Goal: Obtain resource: Obtain resource

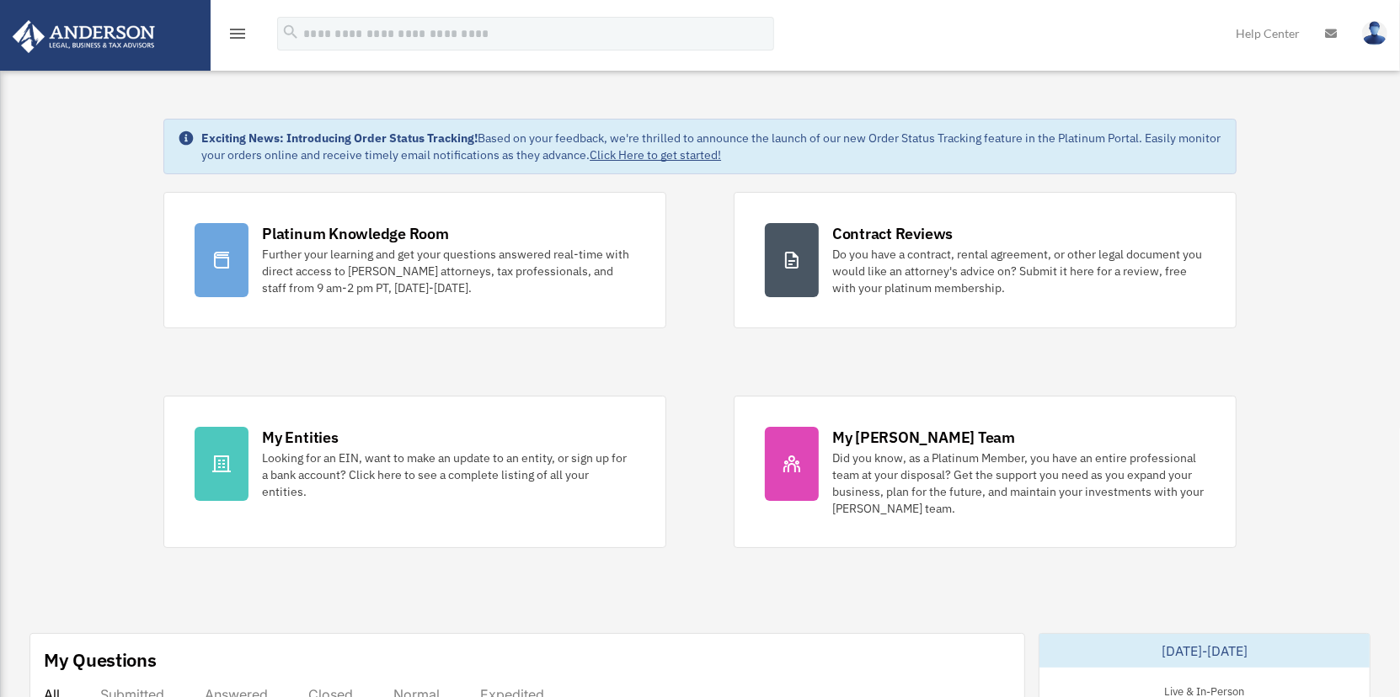
click at [243, 28] on icon "menu" at bounding box center [237, 34] width 20 height 20
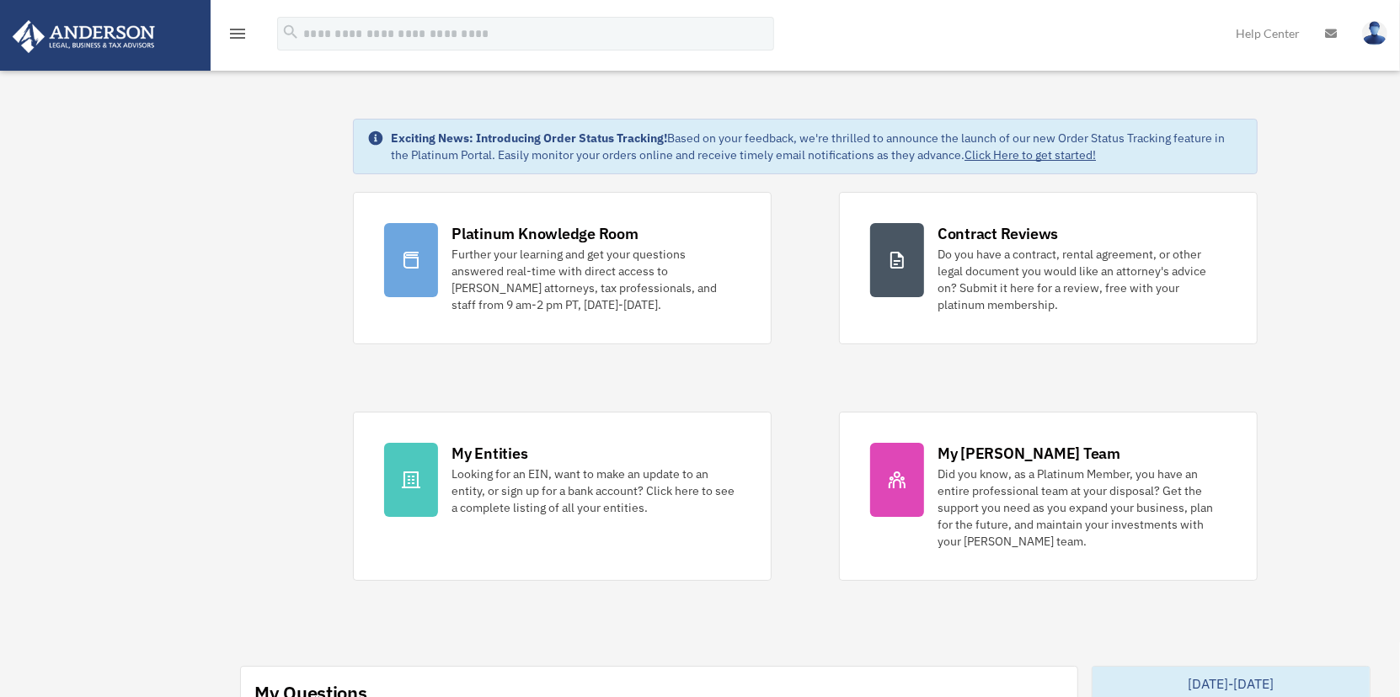
click at [238, 29] on icon "menu" at bounding box center [237, 34] width 20 height 20
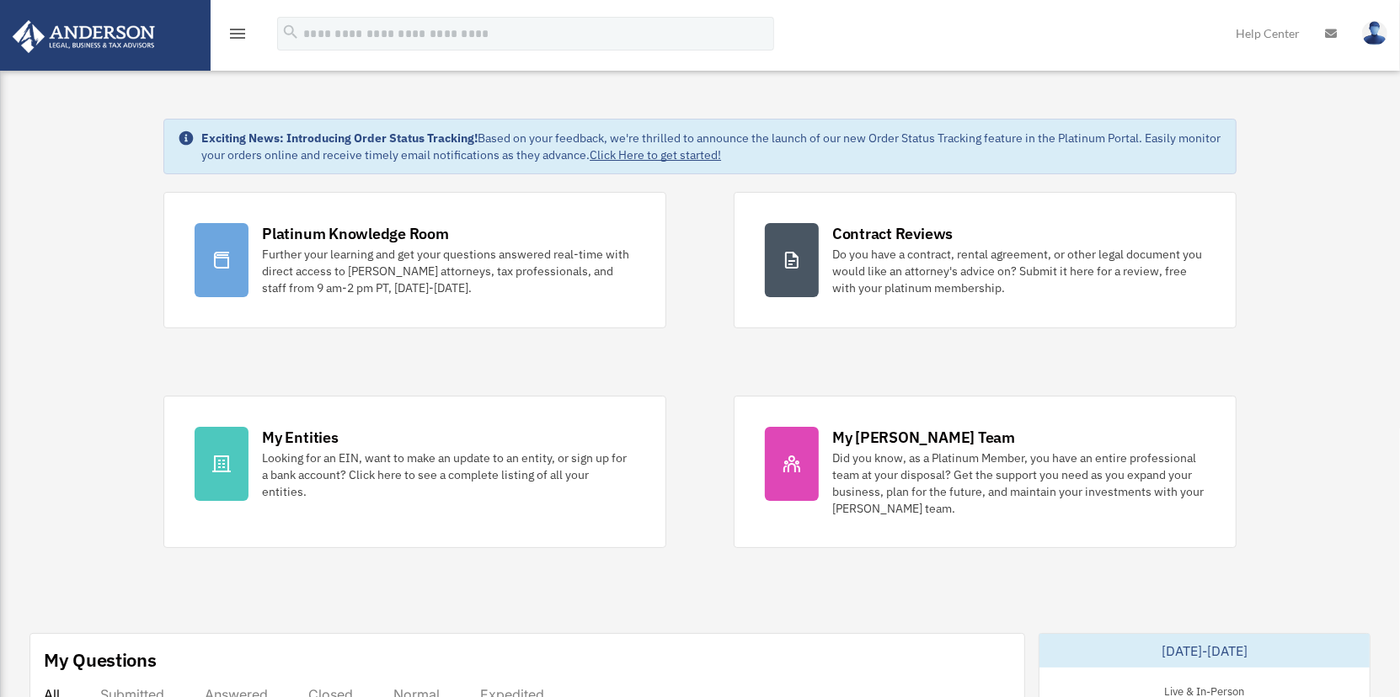
click at [241, 34] on icon "menu" at bounding box center [237, 34] width 20 height 20
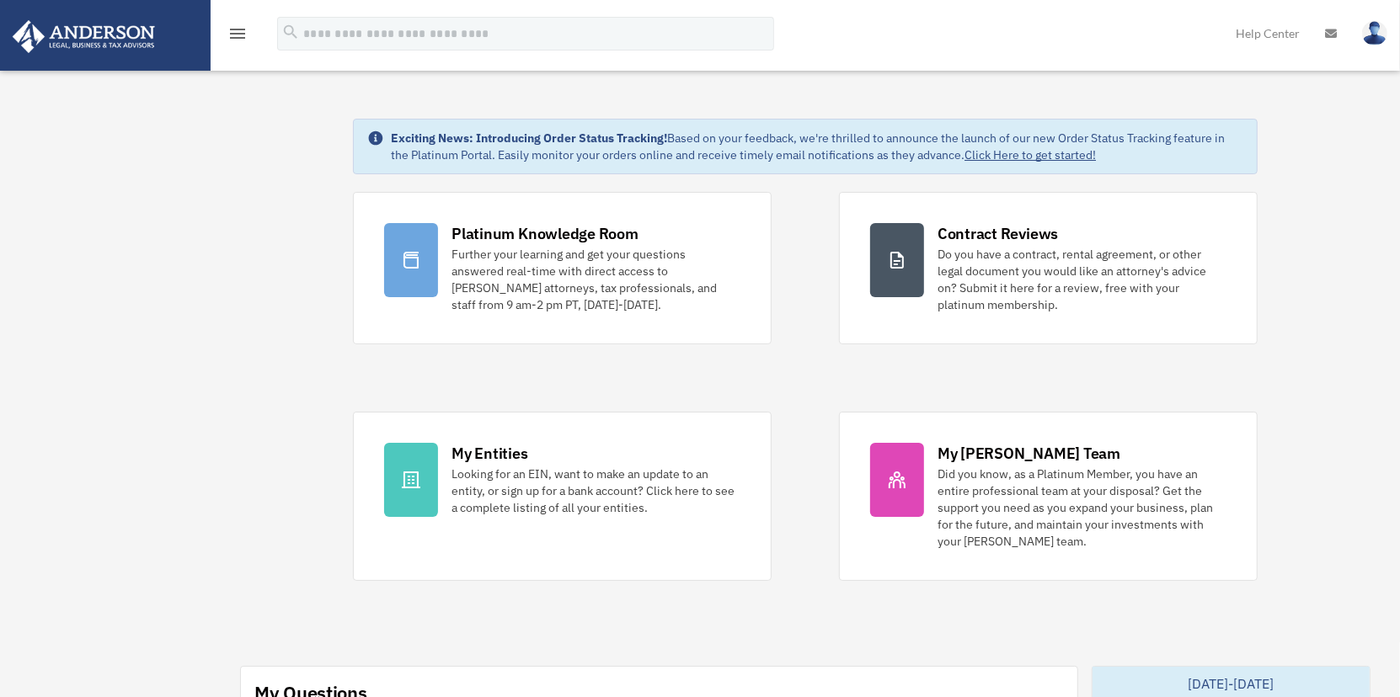
click at [239, 33] on icon "menu" at bounding box center [237, 34] width 20 height 20
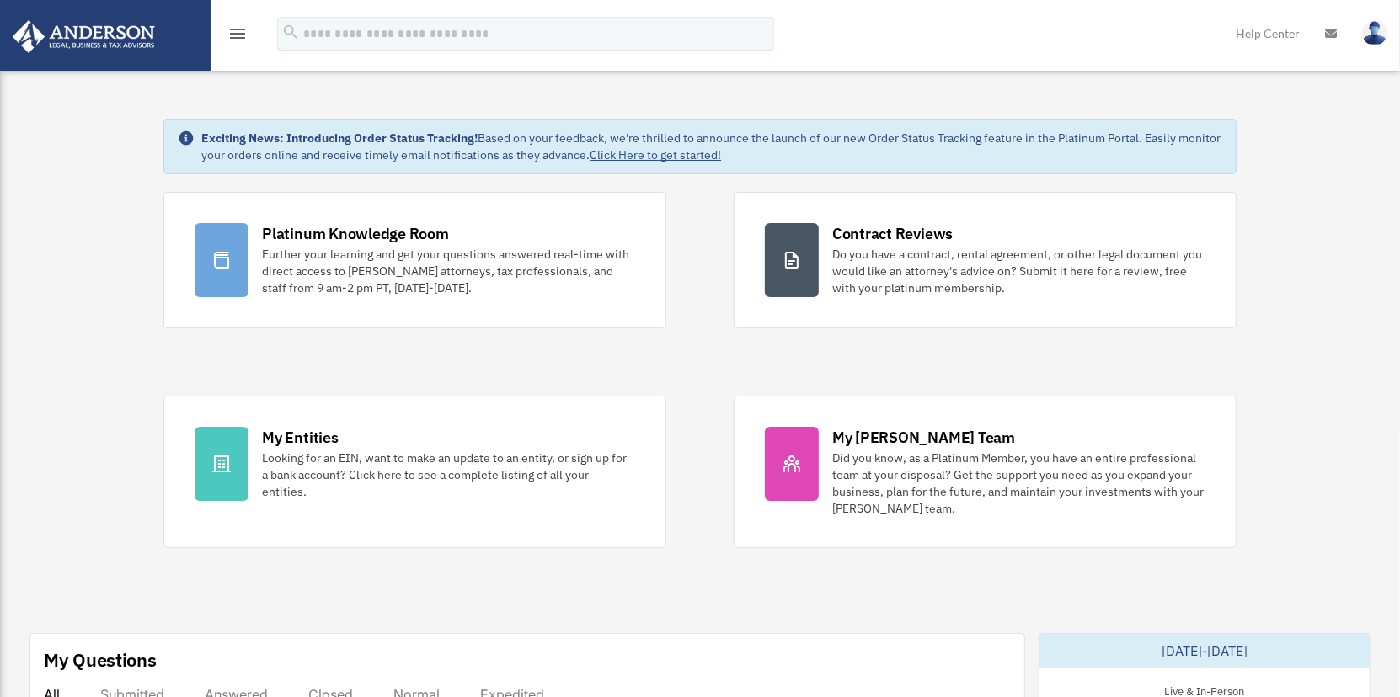
click at [239, 33] on icon "menu" at bounding box center [237, 34] width 20 height 20
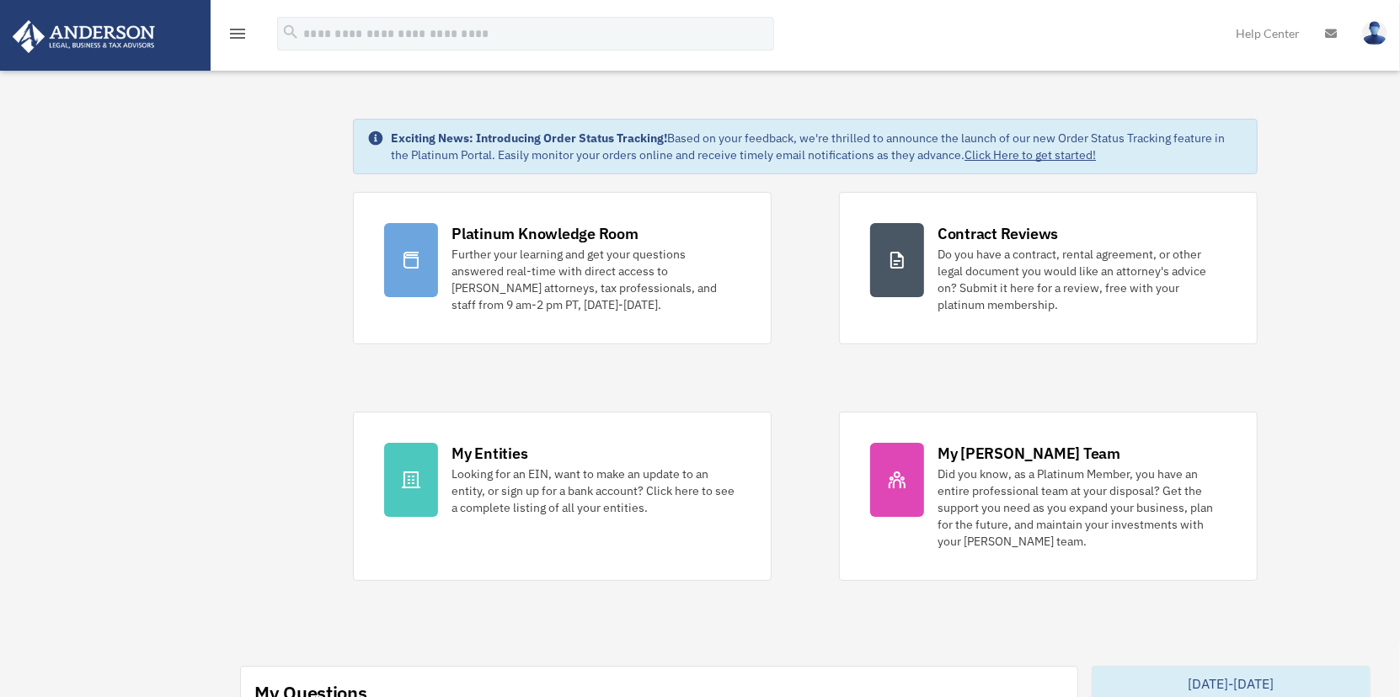
click at [239, 33] on icon "menu" at bounding box center [237, 34] width 20 height 20
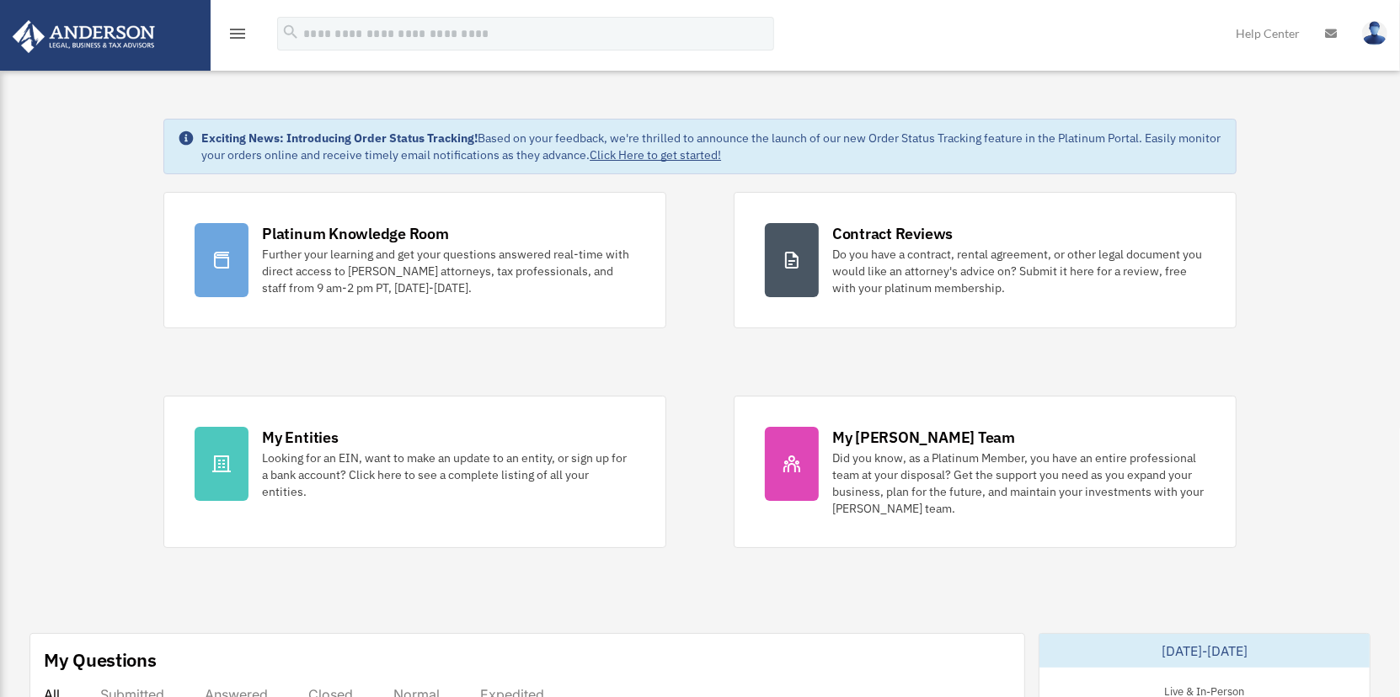
click at [239, 33] on icon "menu" at bounding box center [237, 34] width 20 height 20
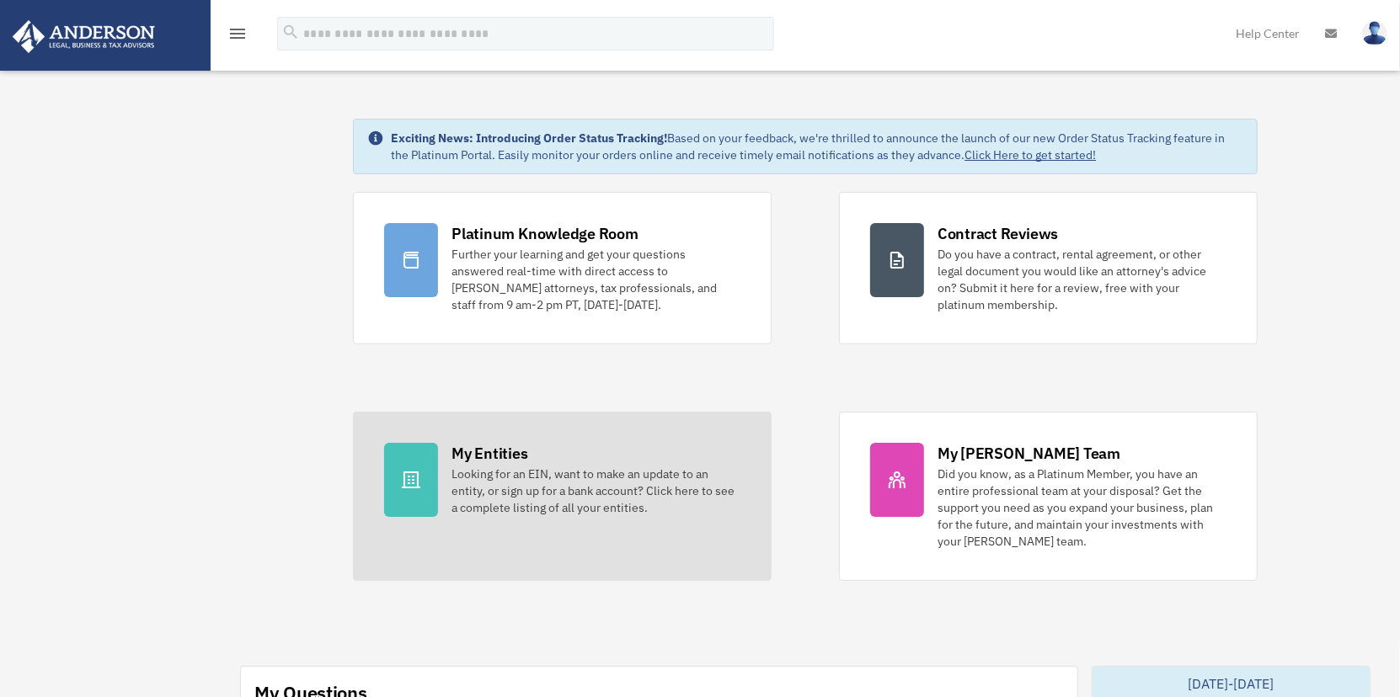
click at [488, 452] on div "My Entities" at bounding box center [489, 453] width 76 height 21
click at [416, 462] on div at bounding box center [411, 480] width 54 height 74
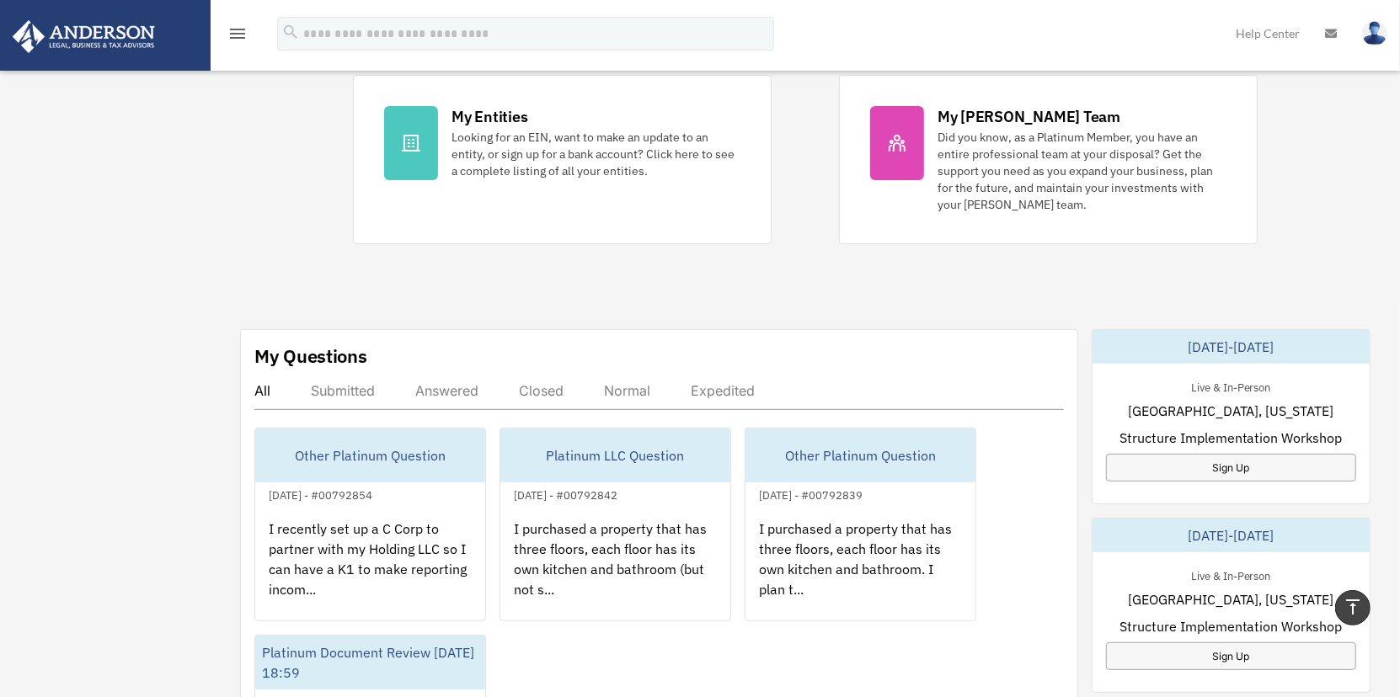
scroll to position [758, 0]
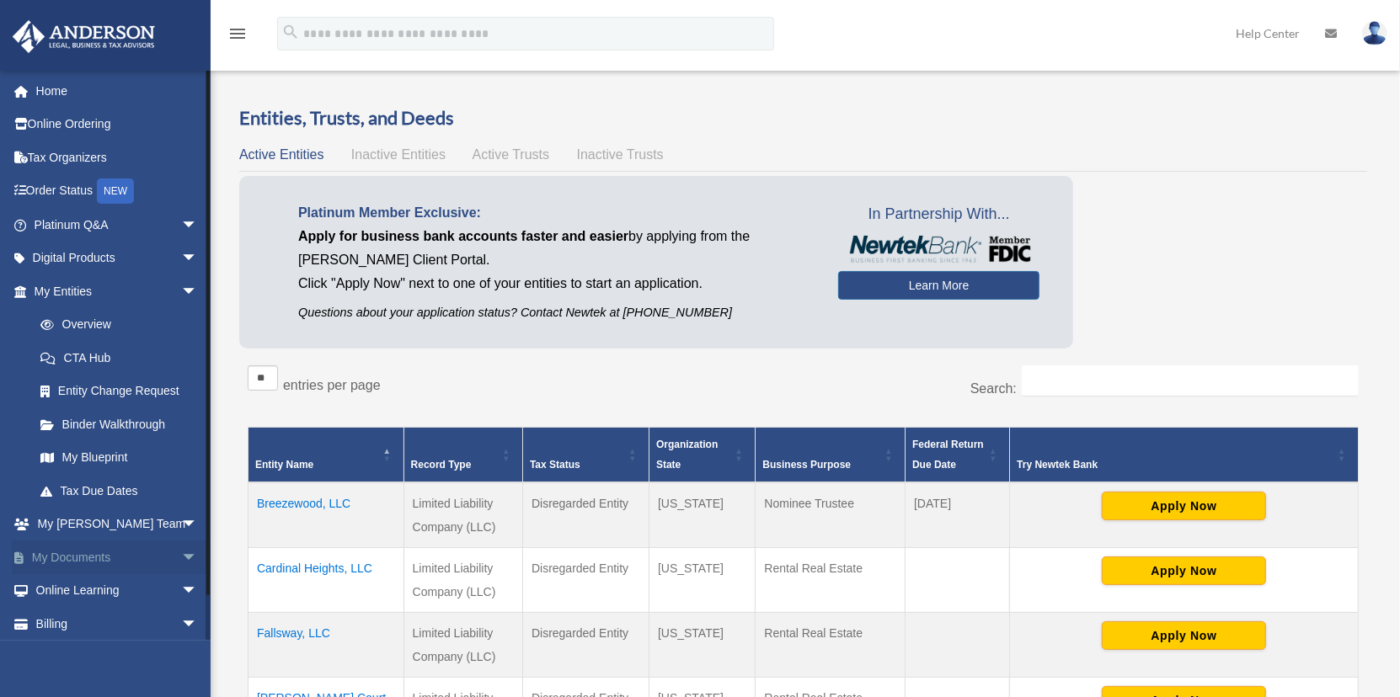
click at [85, 552] on link "My Documents arrow_drop_down" at bounding box center [117, 558] width 211 height 34
click at [181, 553] on span "arrow_drop_down" at bounding box center [198, 558] width 34 height 35
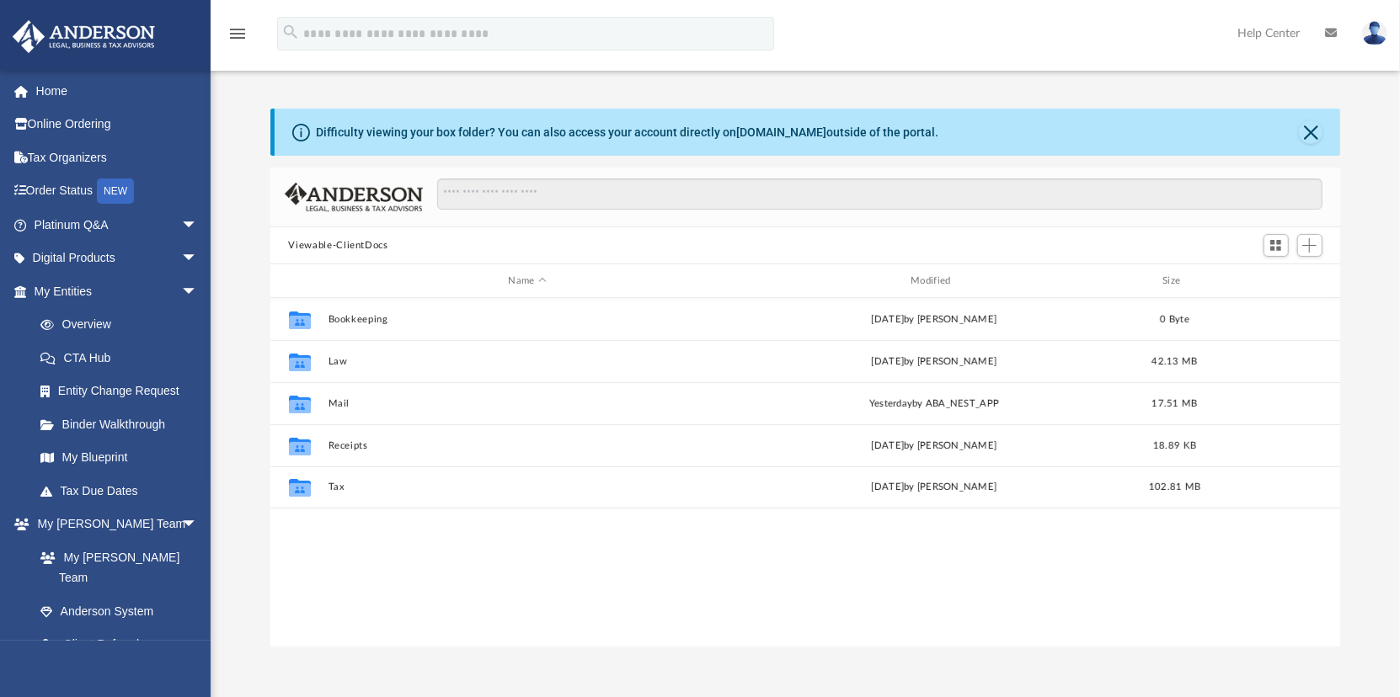
scroll to position [370, 1058]
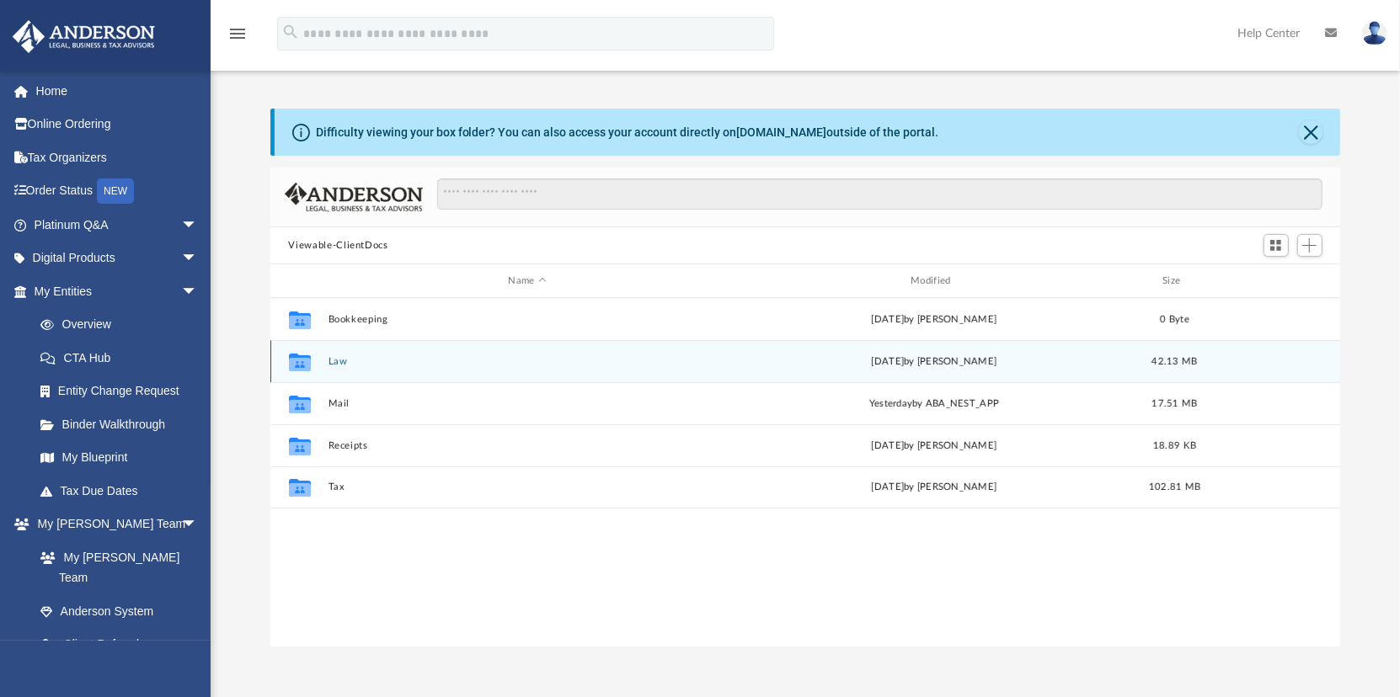
click at [332, 357] on button "Law" at bounding box center [527, 361] width 399 height 11
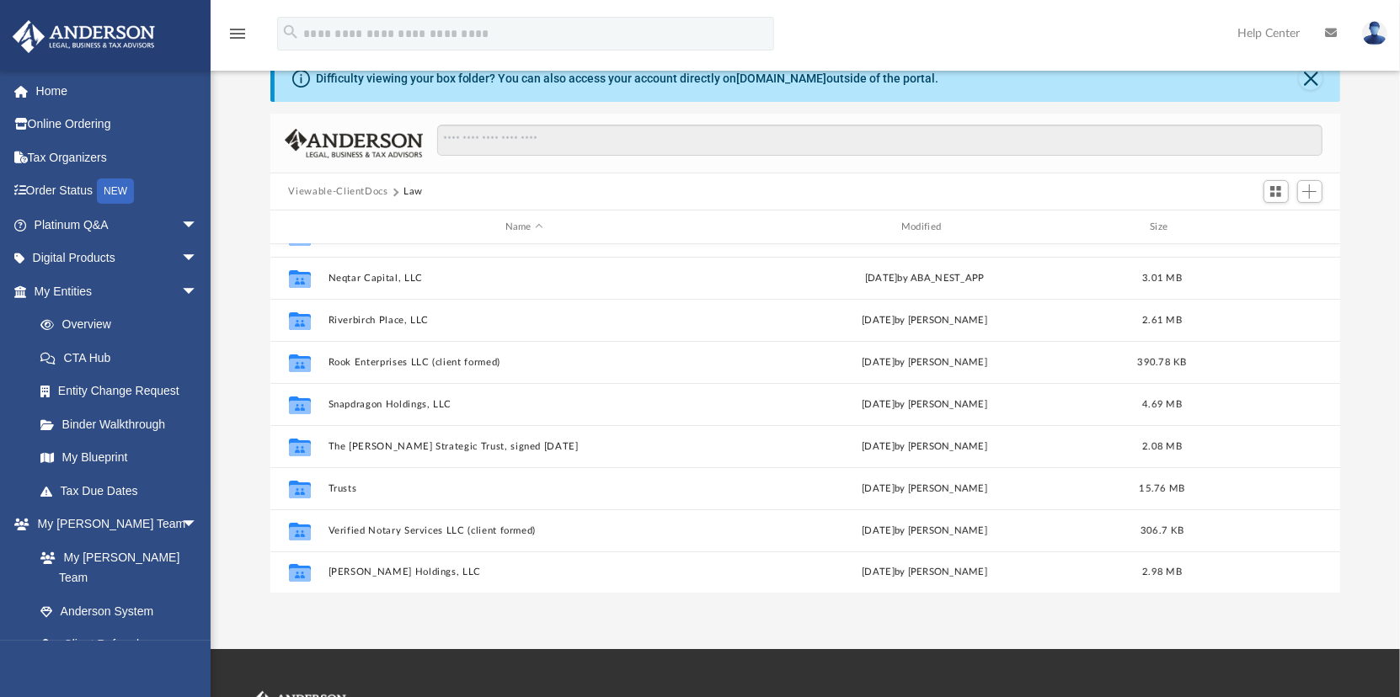
scroll to position [84, 0]
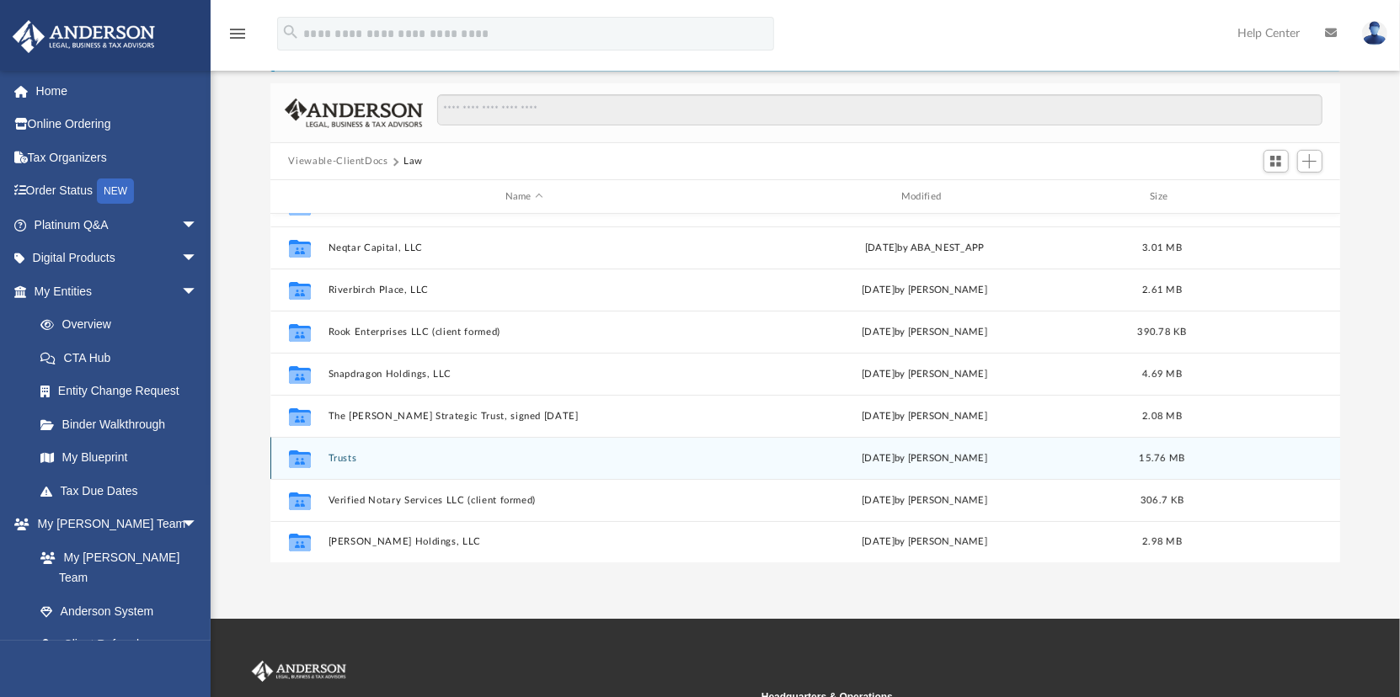
click at [334, 454] on button "Trusts" at bounding box center [524, 458] width 392 height 11
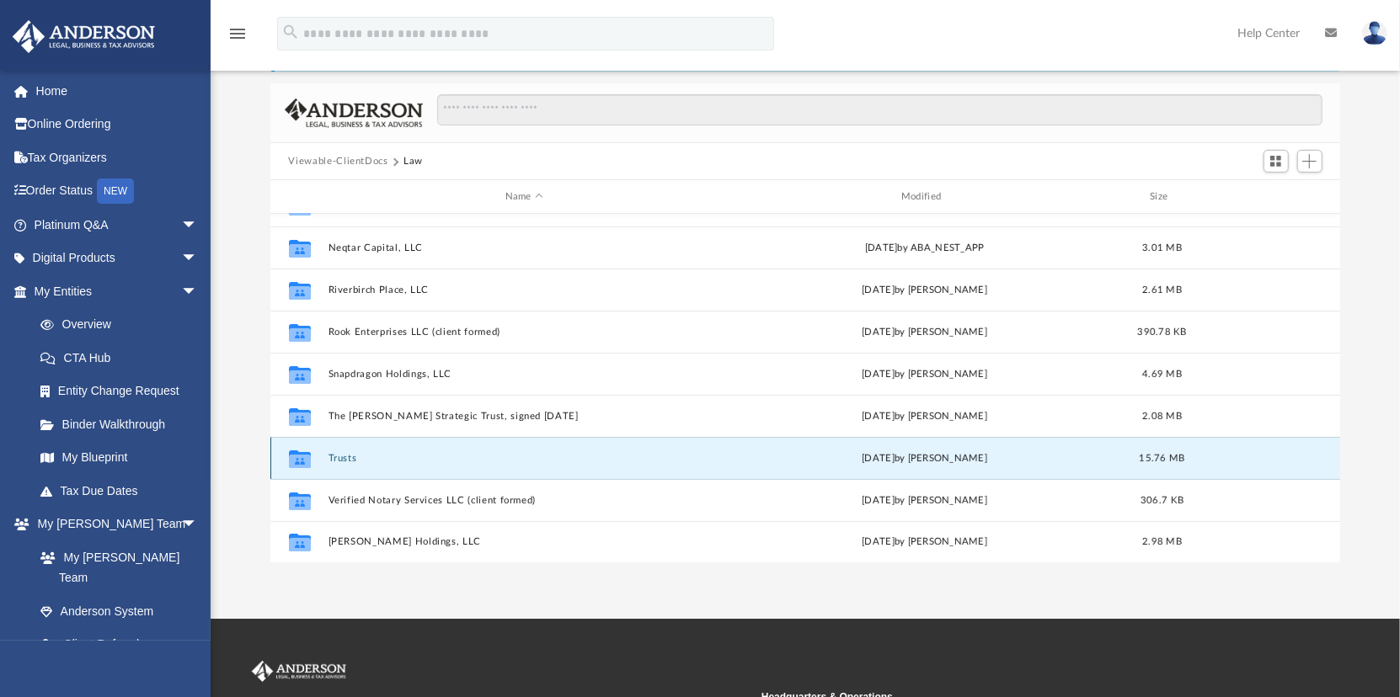
click at [334, 454] on button "Trusts" at bounding box center [524, 458] width 392 height 11
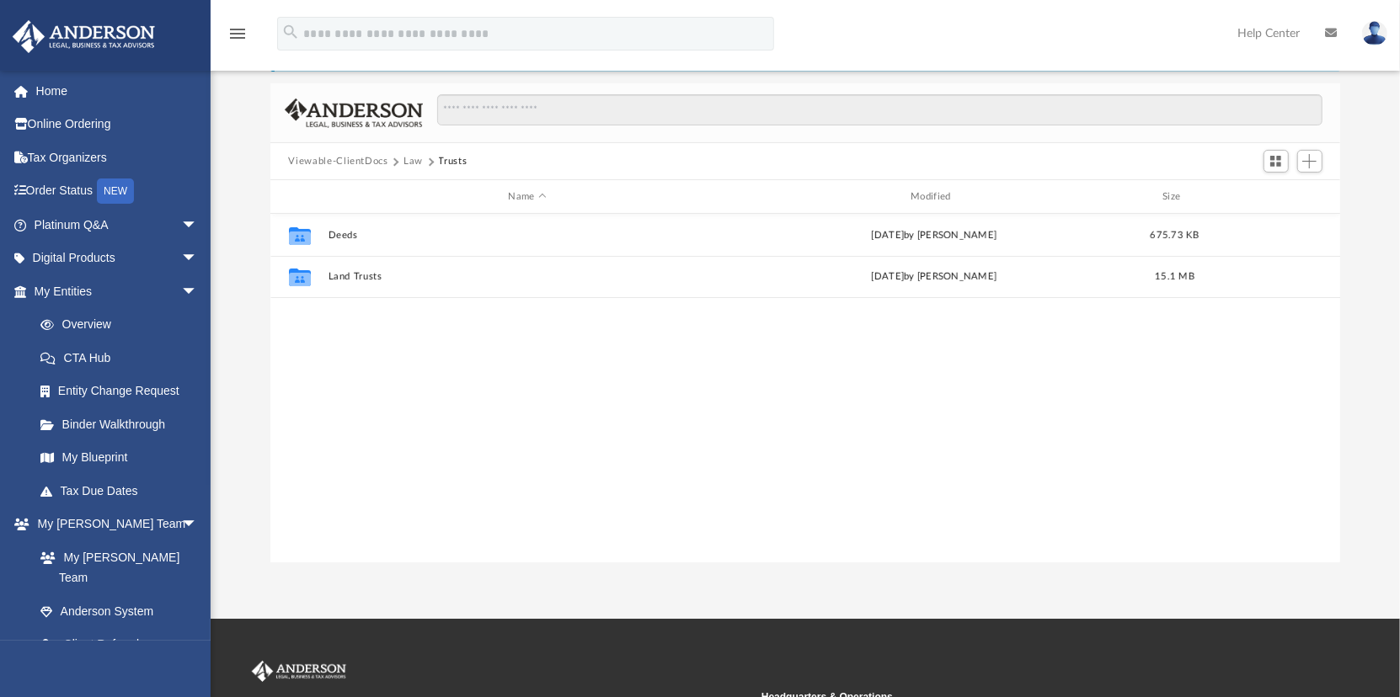
scroll to position [0, 0]
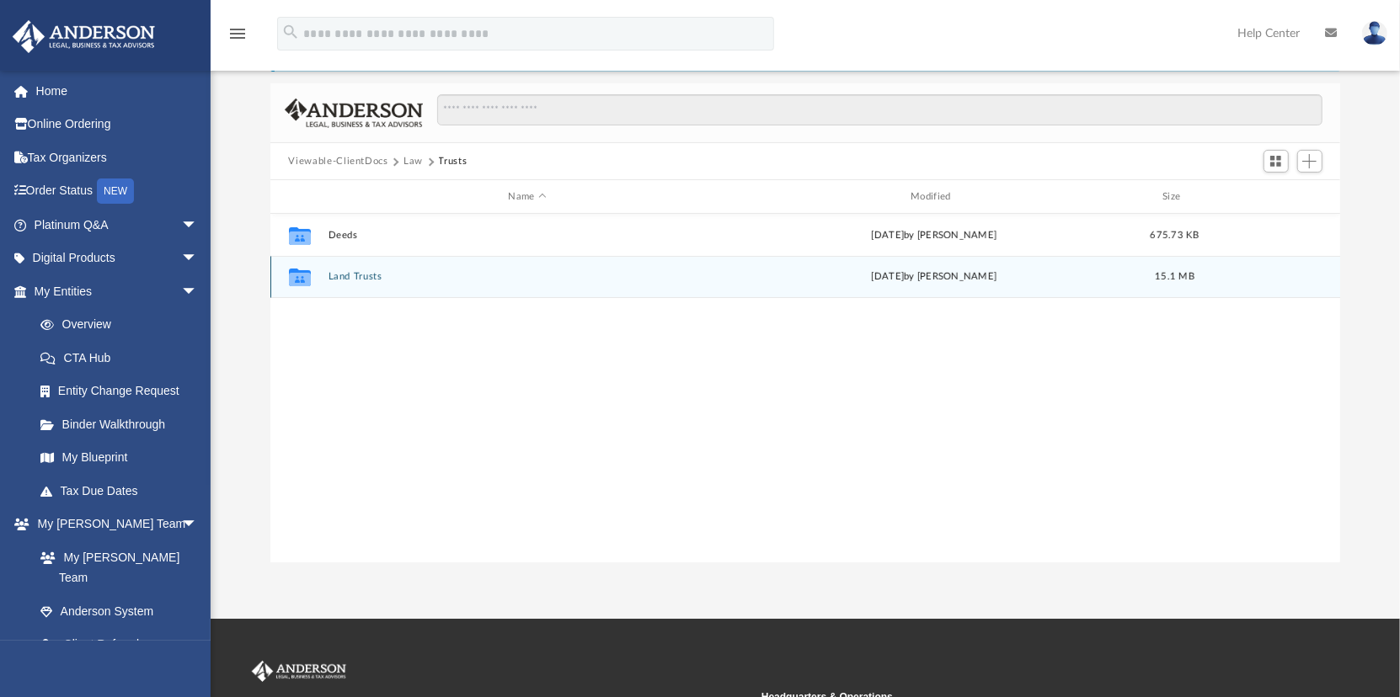
click at [301, 275] on icon "grid" at bounding box center [299, 279] width 22 height 13
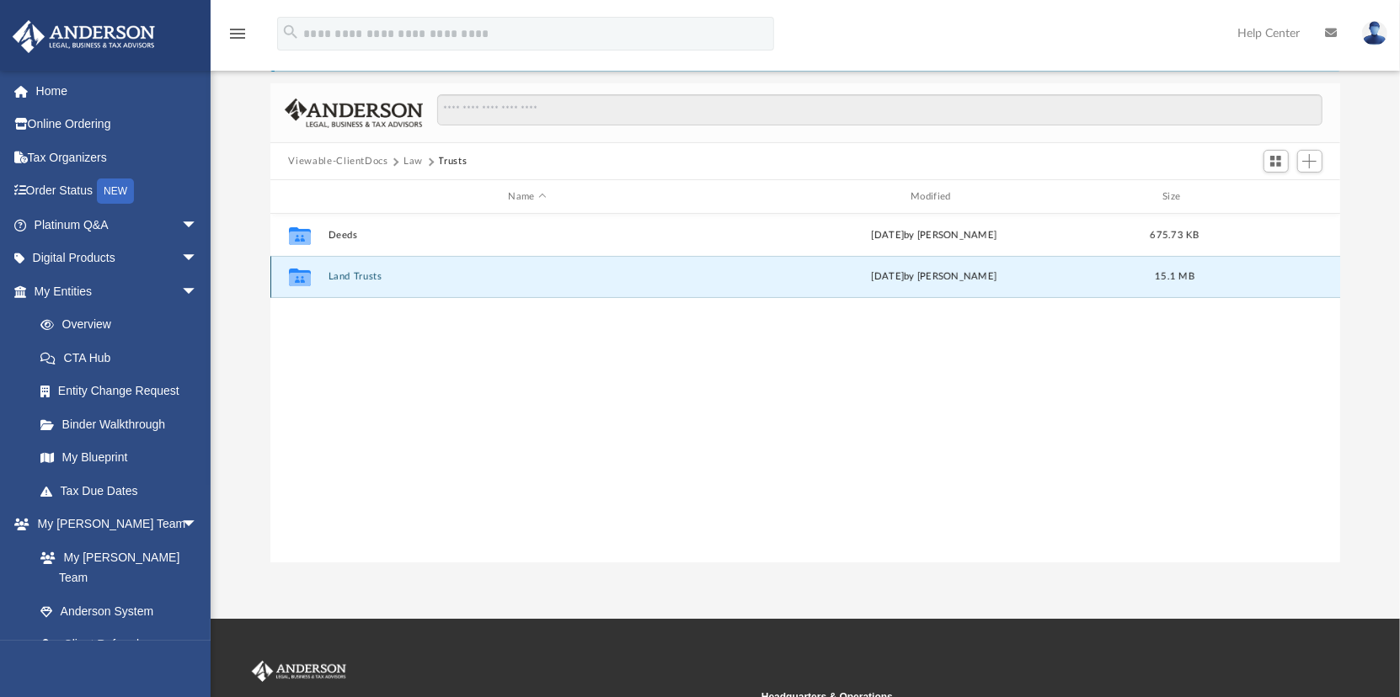
click at [339, 275] on button "Land Trusts" at bounding box center [527, 276] width 399 height 11
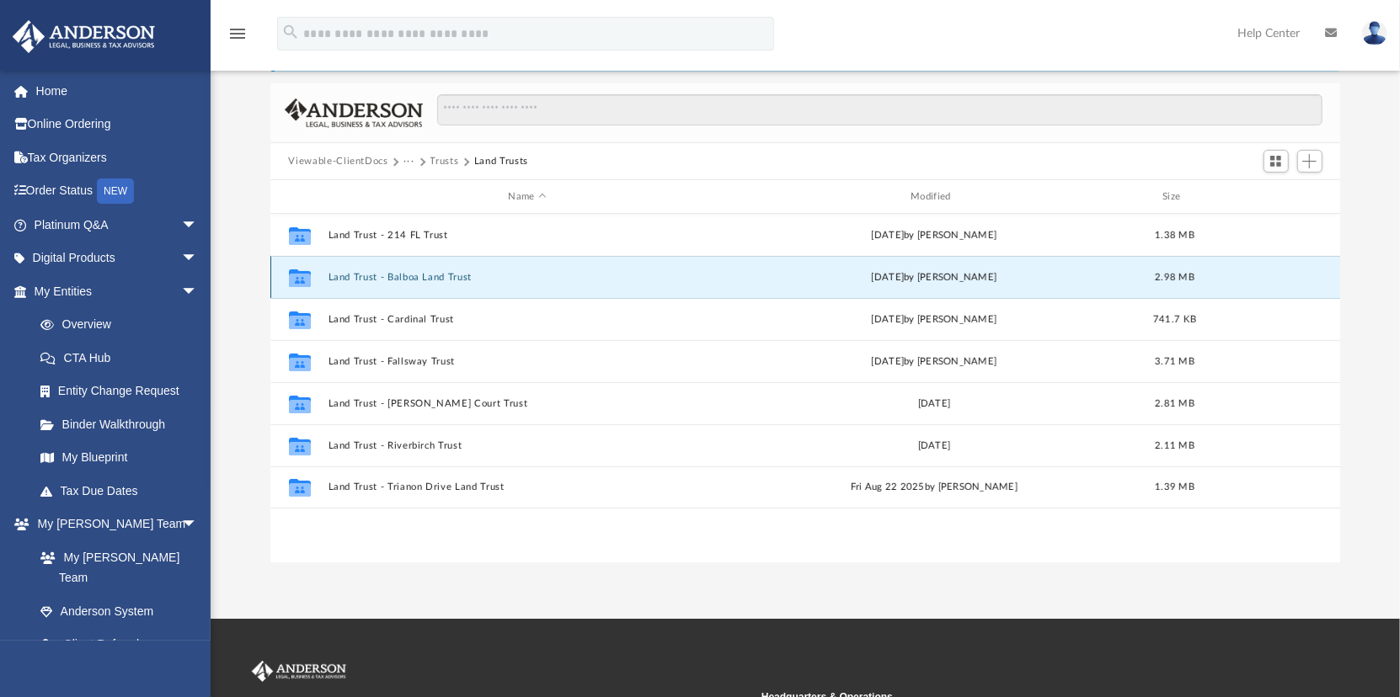
click at [376, 275] on button "Land Trust - Balboa Land Trust" at bounding box center [527, 277] width 399 height 11
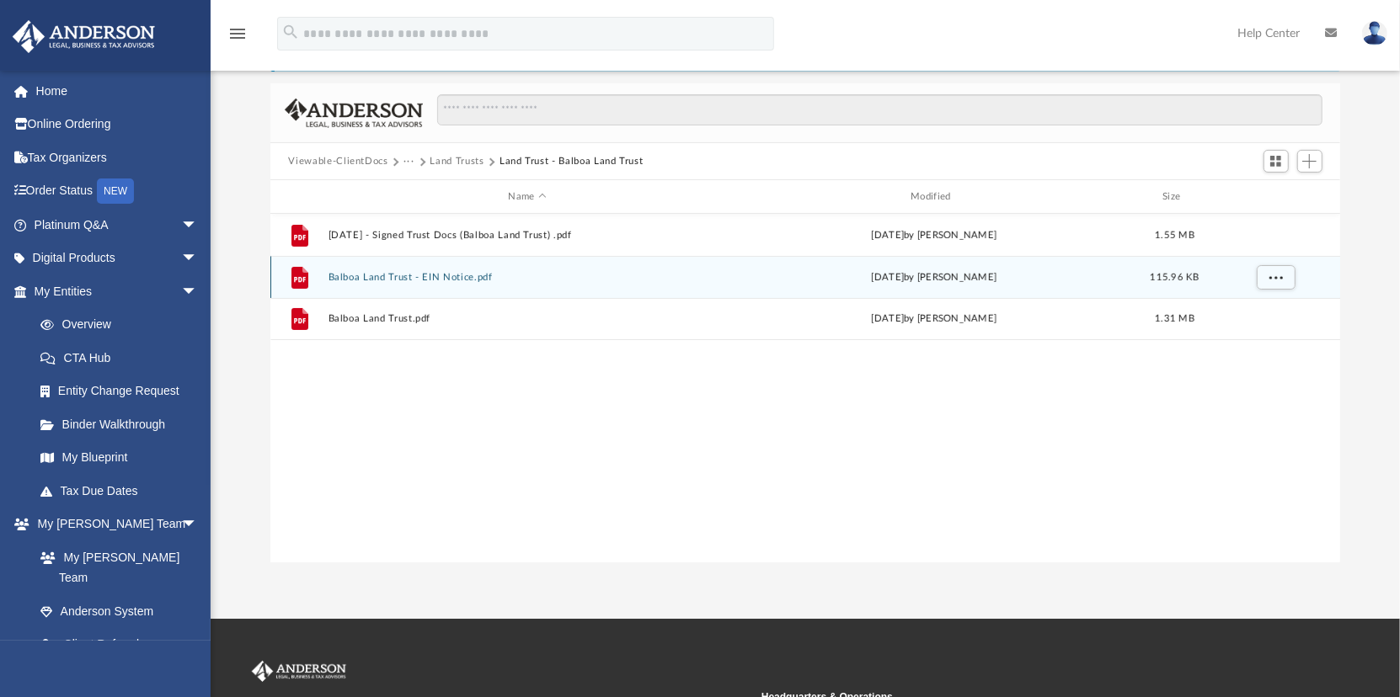
click at [376, 274] on button "Balboa Land Trust - EIN Notice.pdf" at bounding box center [527, 277] width 399 height 11
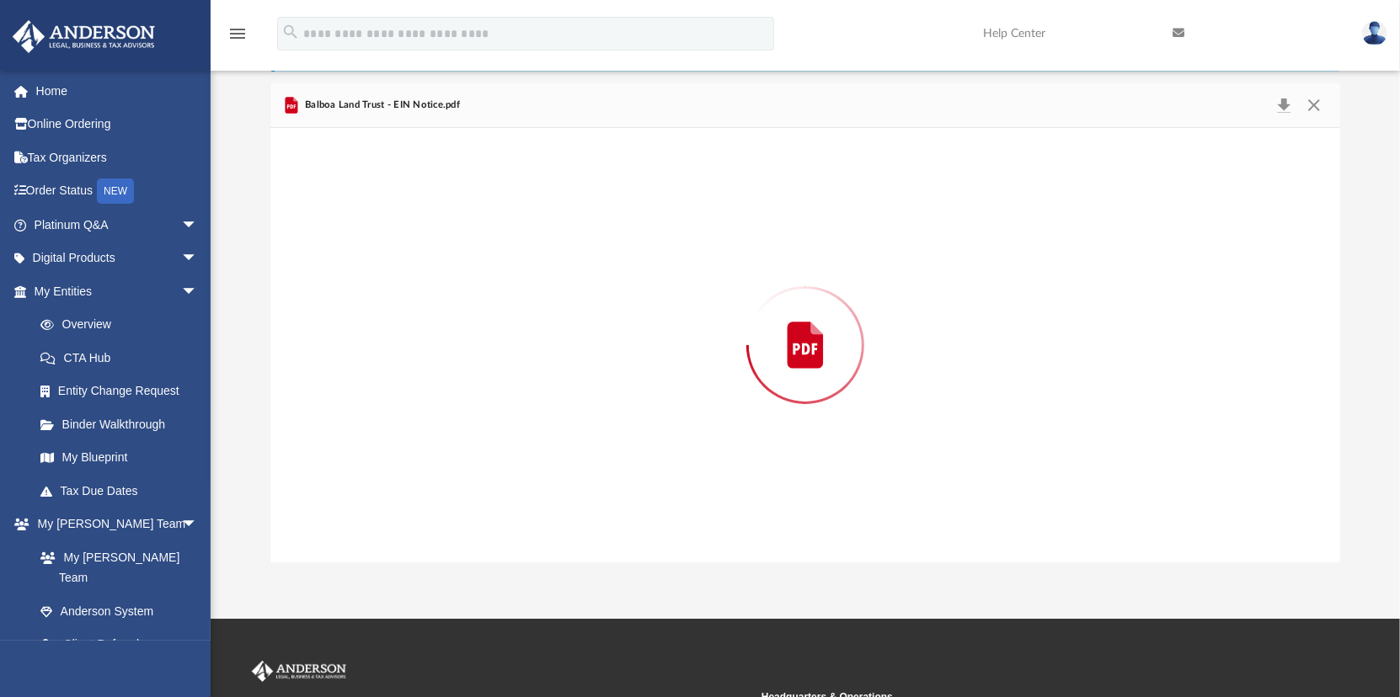
click at [376, 274] on div "Preview" at bounding box center [805, 345] width 1070 height 435
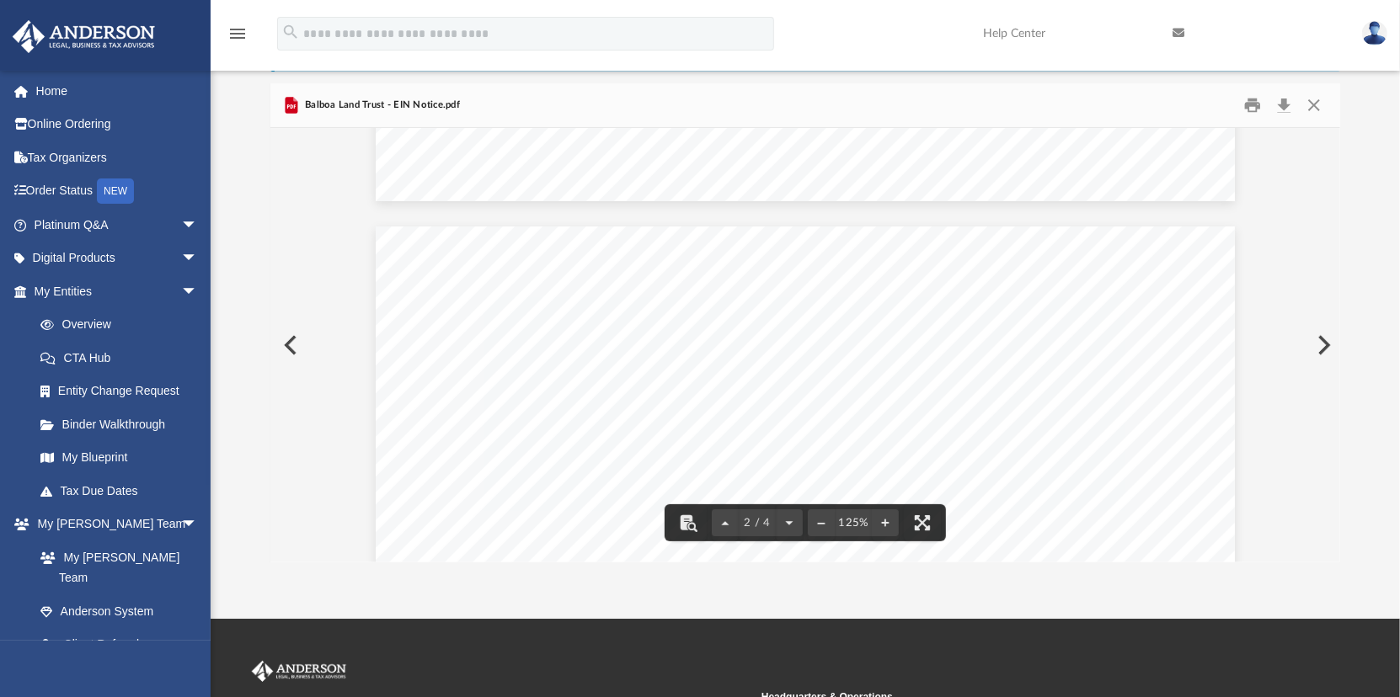
scroll to position [1011, 0]
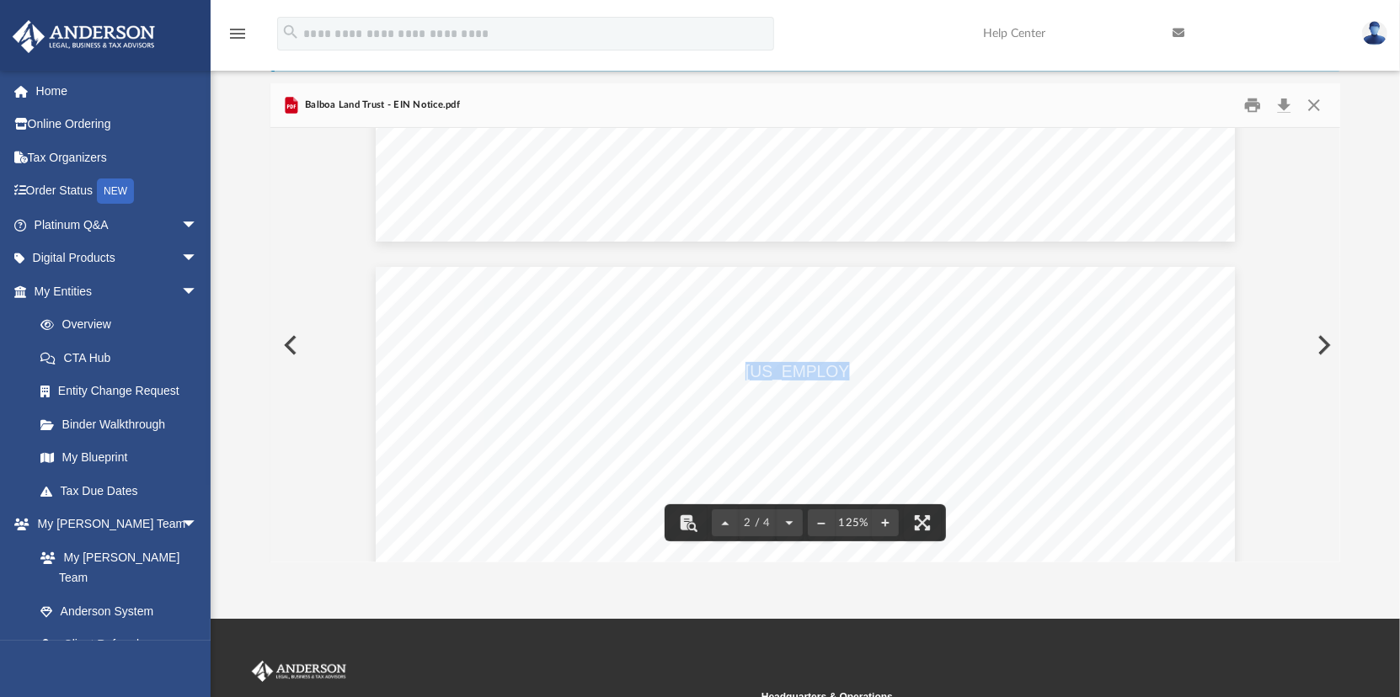
drag, startPoint x: 740, startPoint y: 366, endPoint x: 821, endPoint y: 371, distance: 81.0
click at [821, 371] on span "39-7118994" at bounding box center [919, 371] width 348 height 17
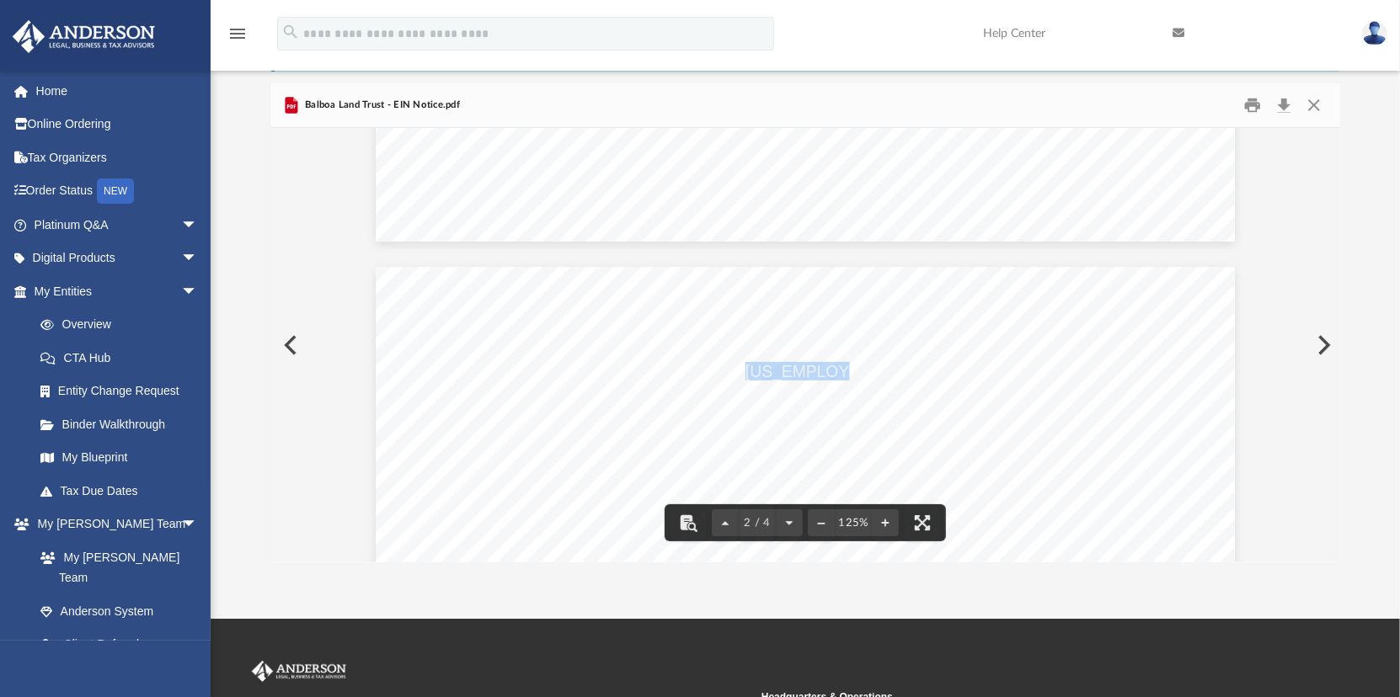
drag, startPoint x: 849, startPoint y: 366, endPoint x: 784, endPoint y: 398, distance: 72.3
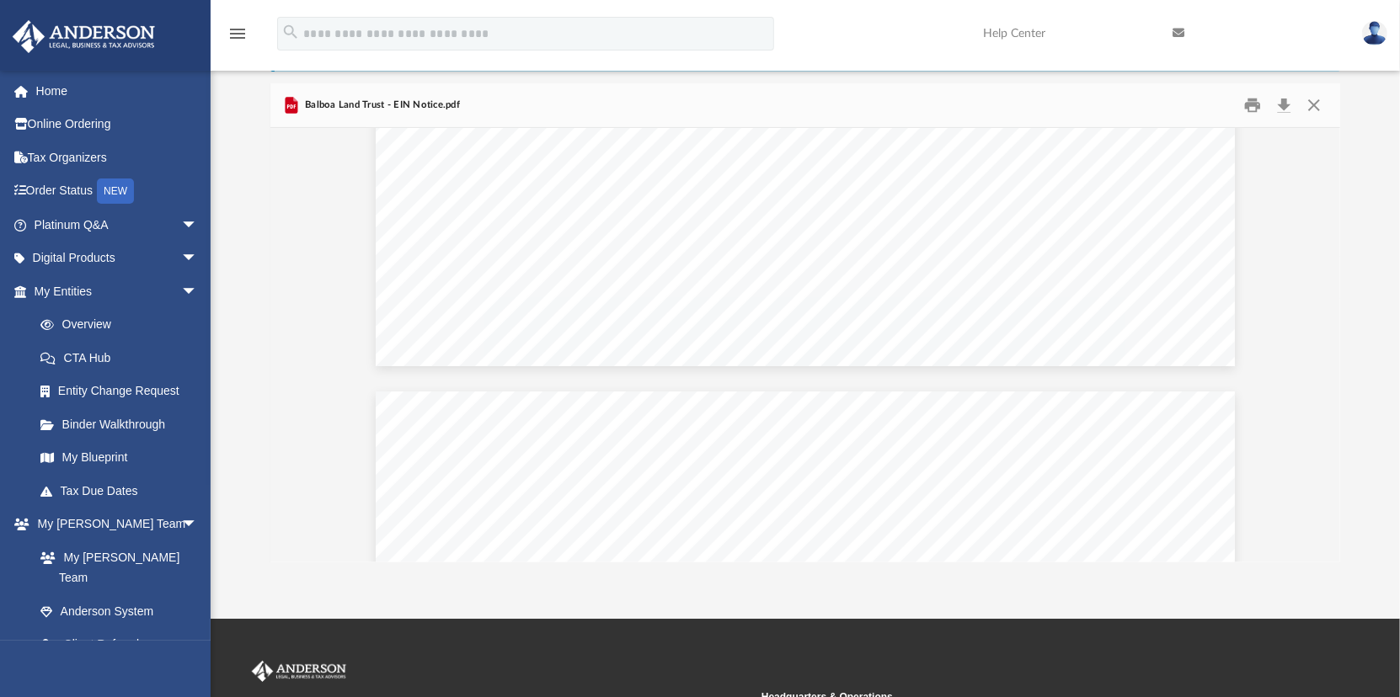
scroll to position [1923, 0]
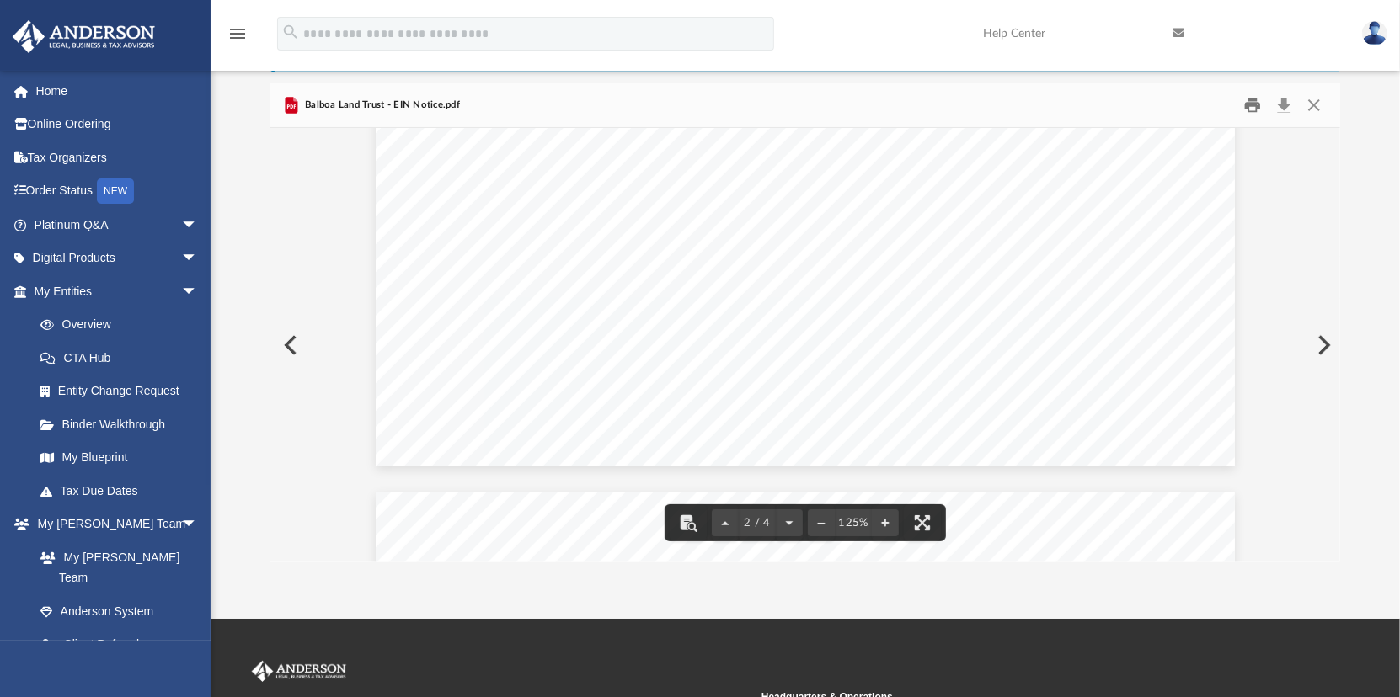
click at [1258, 109] on button "Print" at bounding box center [1253, 106] width 34 height 26
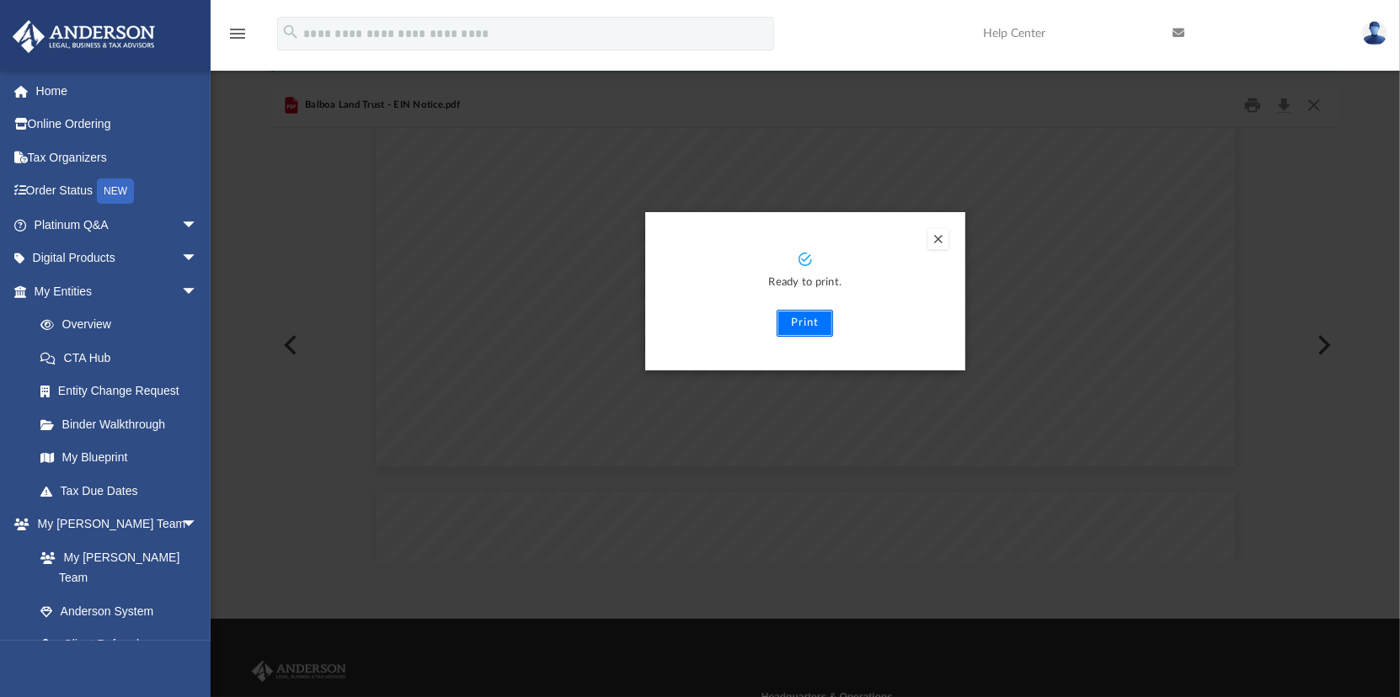
click at [809, 319] on button "Print" at bounding box center [805, 323] width 56 height 27
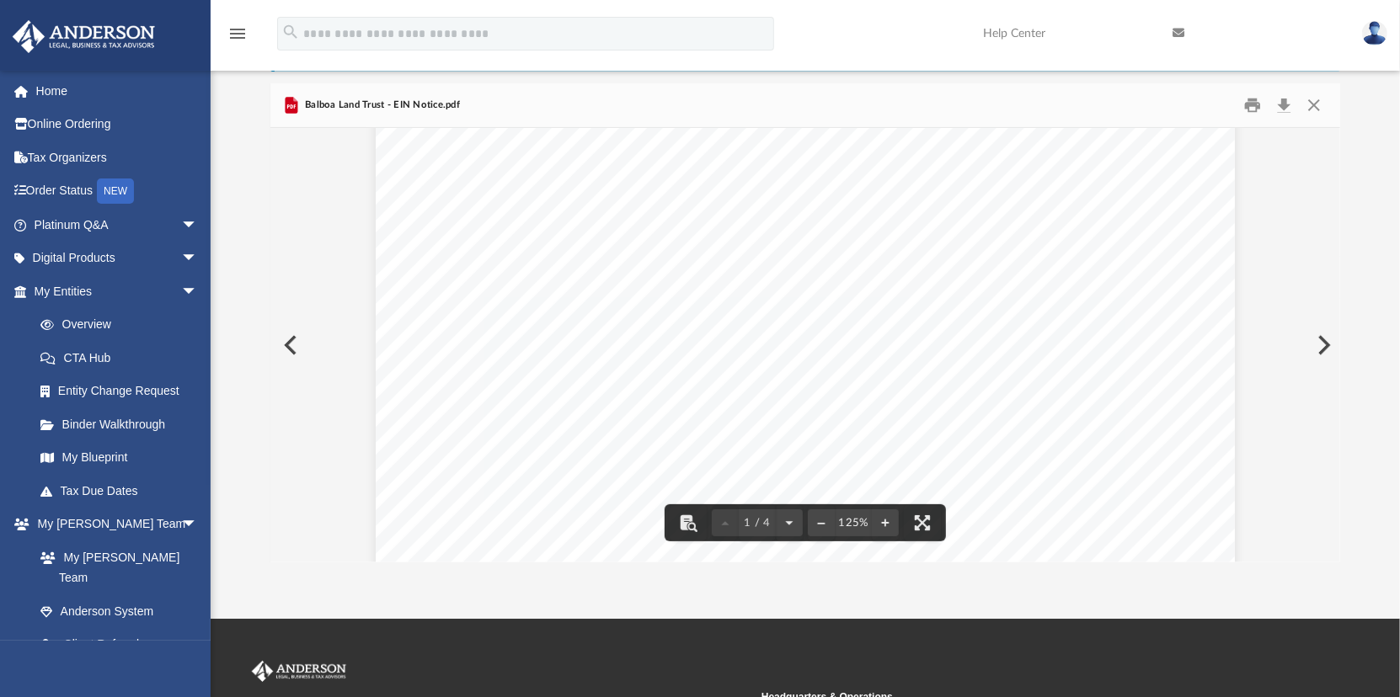
scroll to position [0, 0]
click at [1313, 100] on button "Close" at bounding box center [1314, 106] width 30 height 26
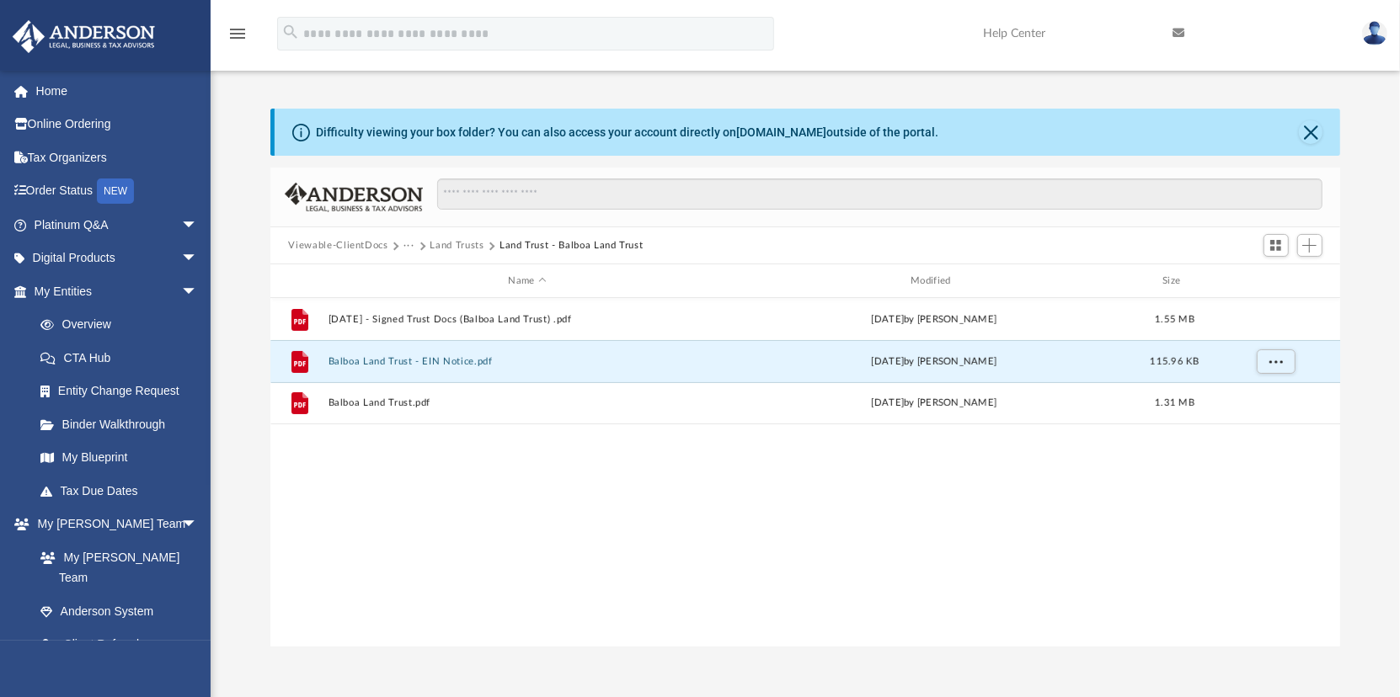
click at [459, 244] on button "Land Trusts" at bounding box center [457, 245] width 54 height 15
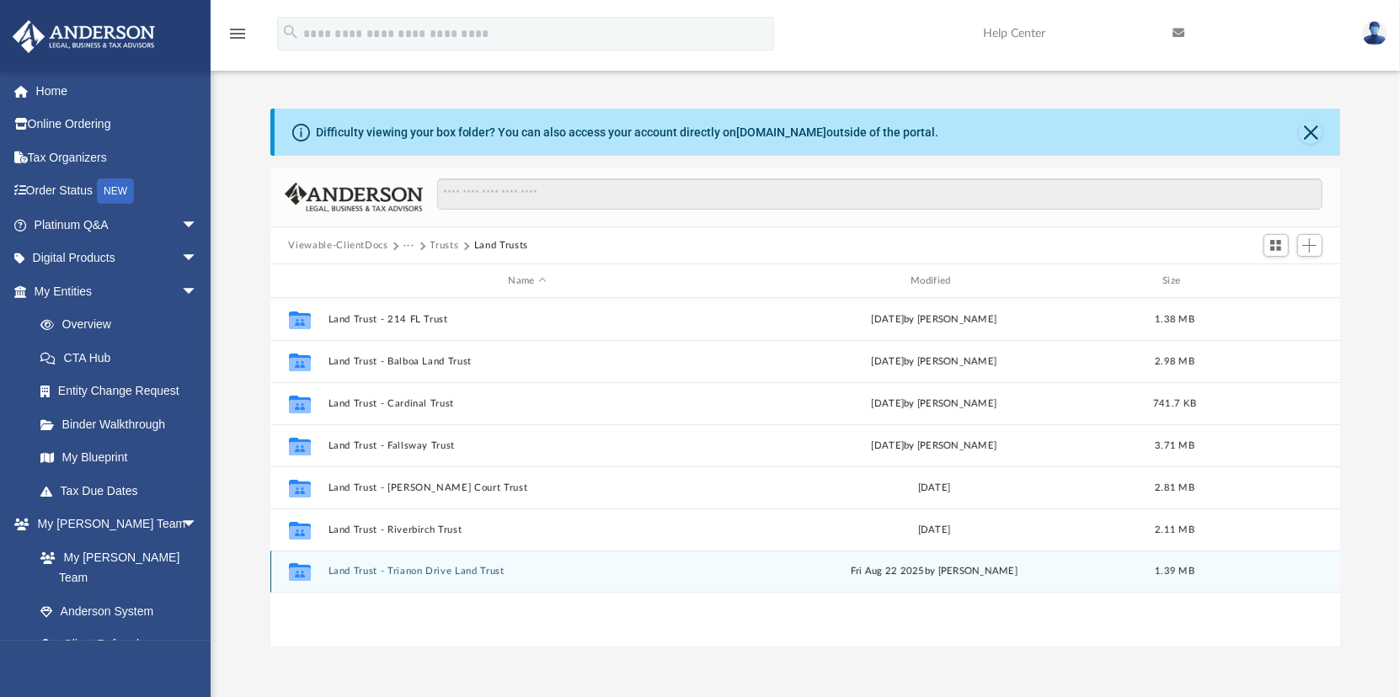
click at [366, 569] on button "Land Trust - Trianon Drive Land Trust" at bounding box center [527, 571] width 399 height 11
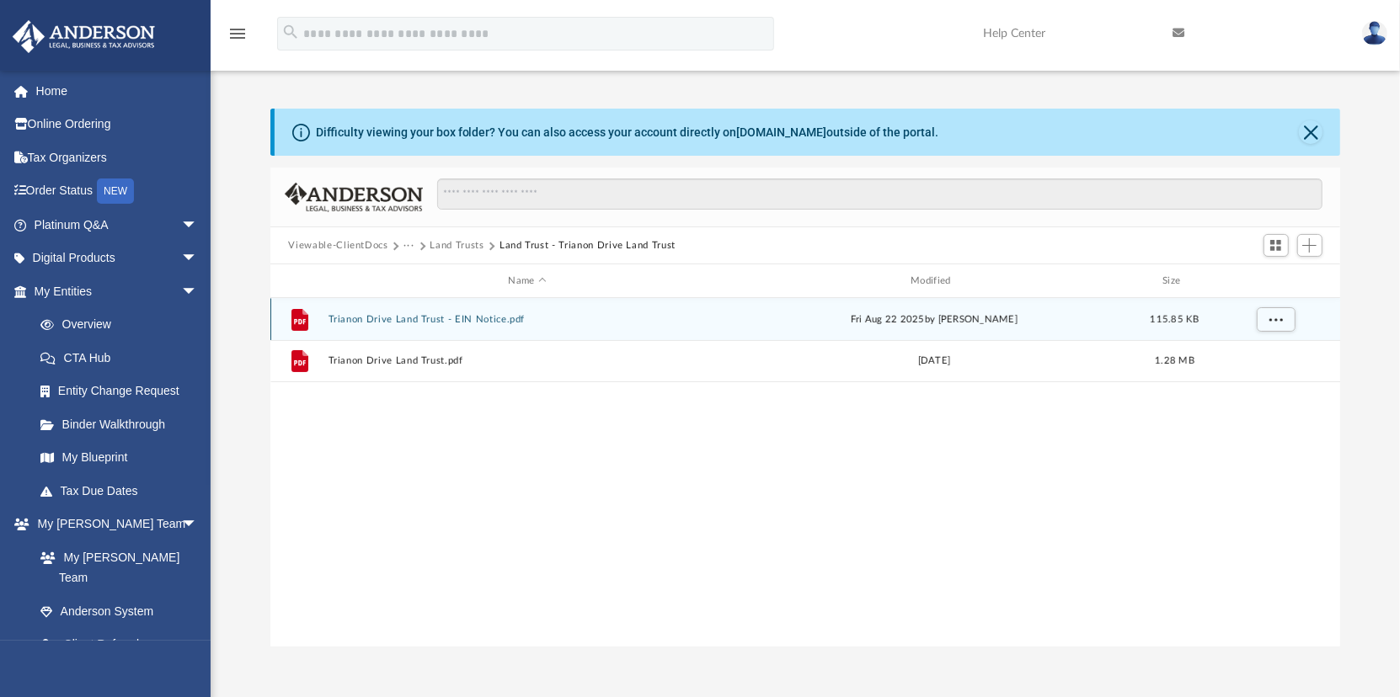
click at [389, 314] on button "Trianon Drive Land Trust - EIN Notice.pdf" at bounding box center [527, 319] width 399 height 11
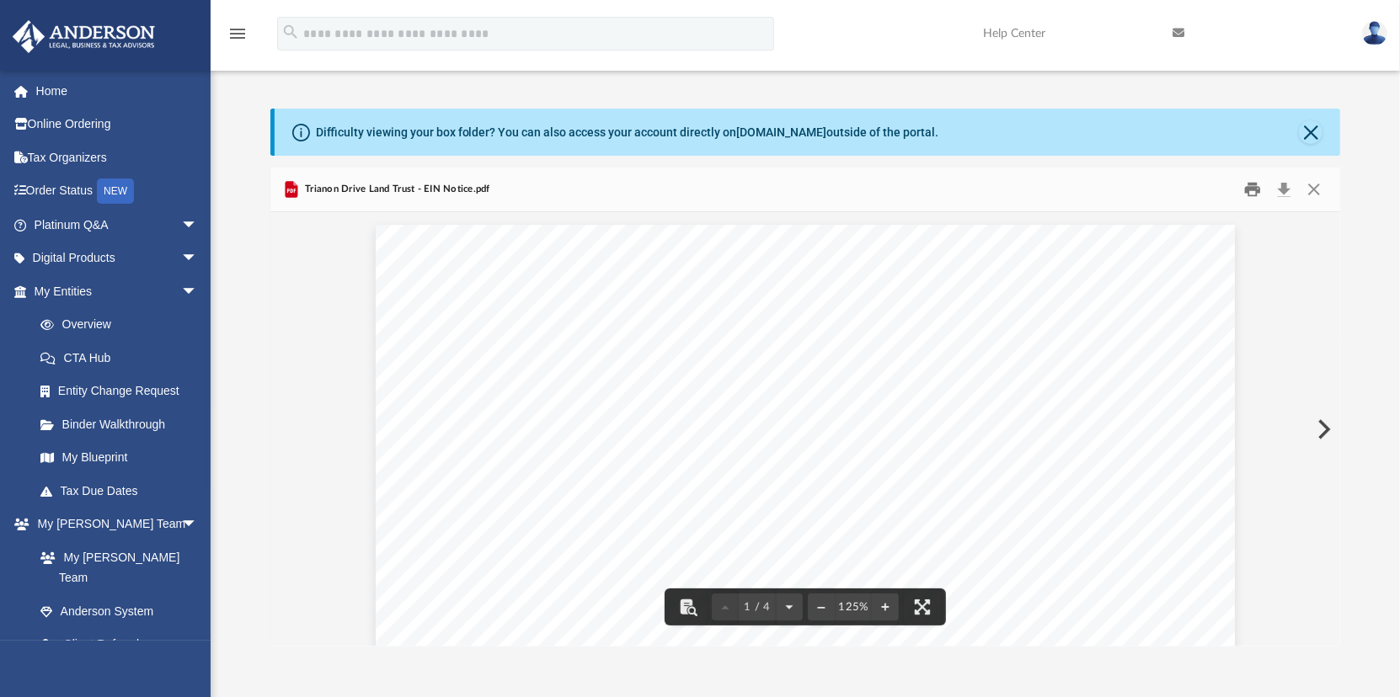
click at [1253, 188] on button "Print" at bounding box center [1253, 190] width 34 height 26
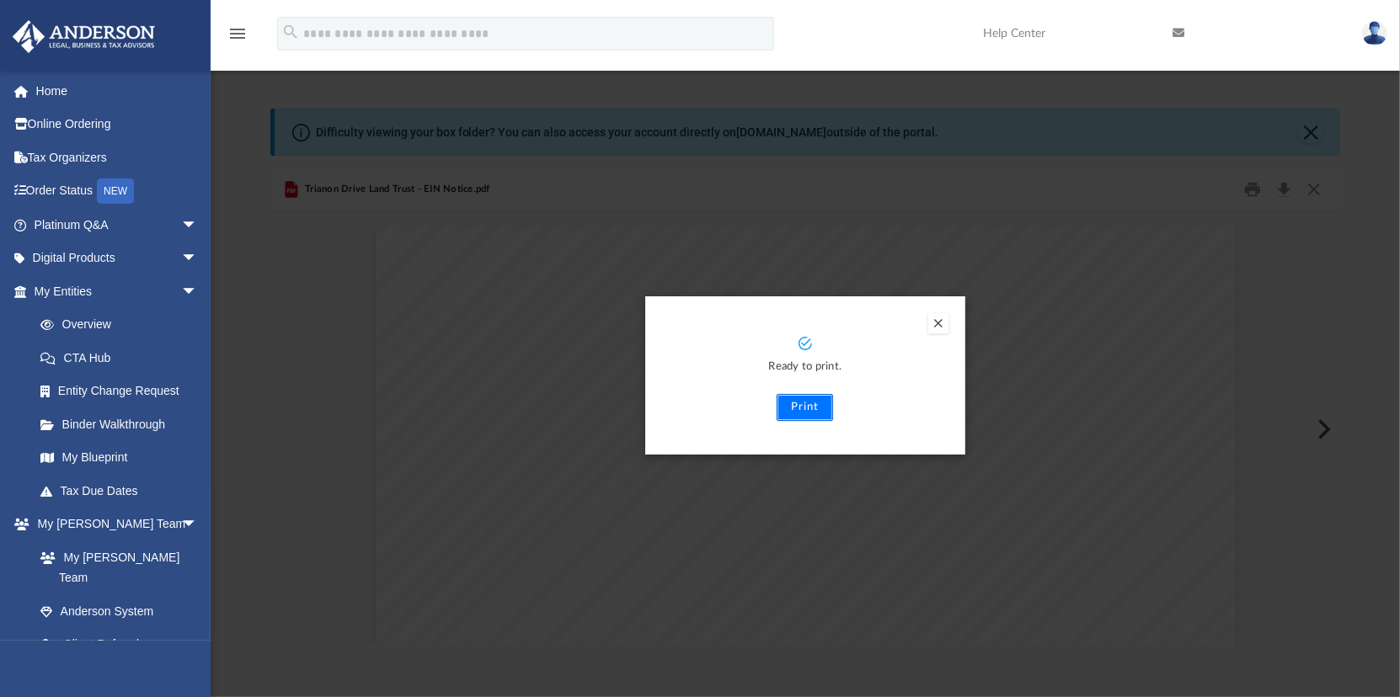
click at [803, 402] on button "Print" at bounding box center [805, 407] width 56 height 27
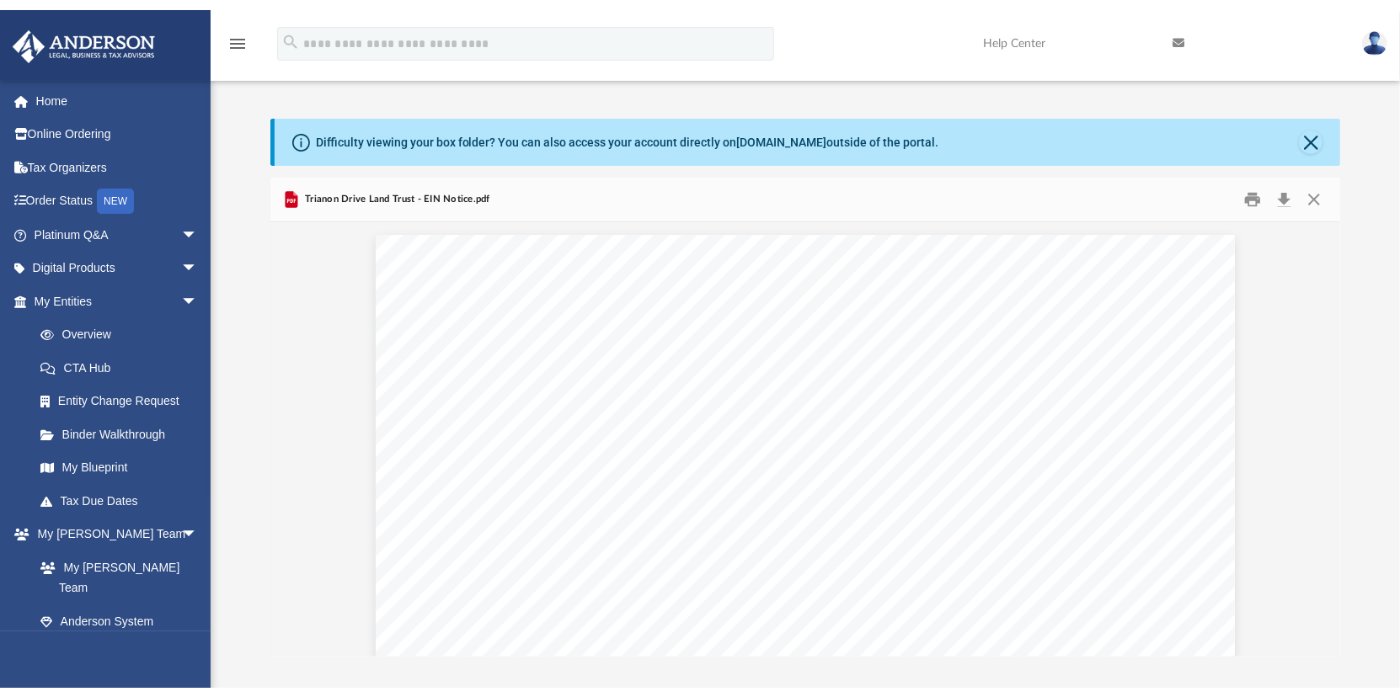
scroll to position [370, 1058]
